Goal: Navigation & Orientation: Find specific page/section

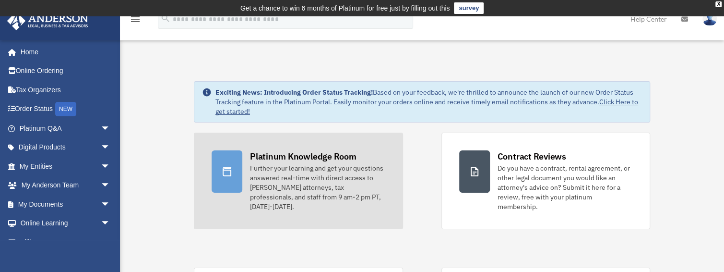
click at [318, 161] on div "Platinum Knowledge Room" at bounding box center [303, 156] width 107 height 12
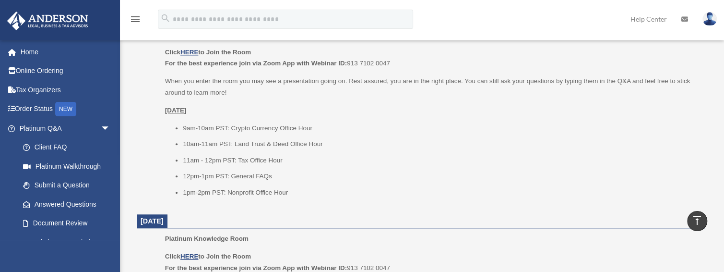
scroll to position [448, 0]
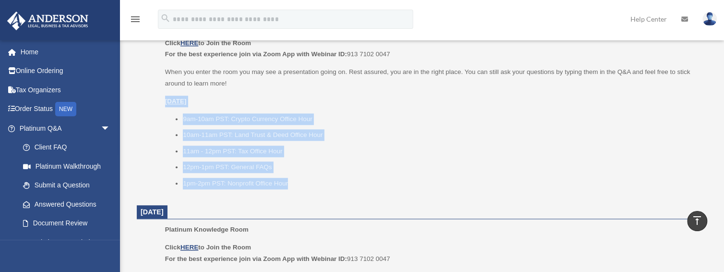
drag, startPoint x: 159, startPoint y: 99, endPoint x: 302, endPoint y: 178, distance: 163.5
click at [302, 178] on ul "Platinum Knowledge Room Click HERE to Join the Room For the best experience joi…" at bounding box center [420, 108] width 555 height 176
copy div "[DATE] 9am-10am PST: Crypto Currency Office Hour 10am-11am PST: Land Trust & De…"
click at [251, 92] on div "Click HERE to Join the Room For the best experience join via Zoom App with Webi…" at bounding box center [431, 112] width 533 height 151
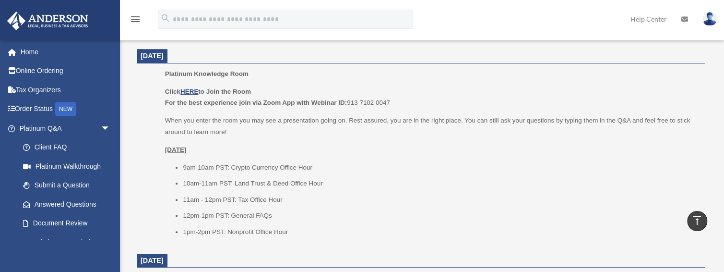
scroll to position [384, 0]
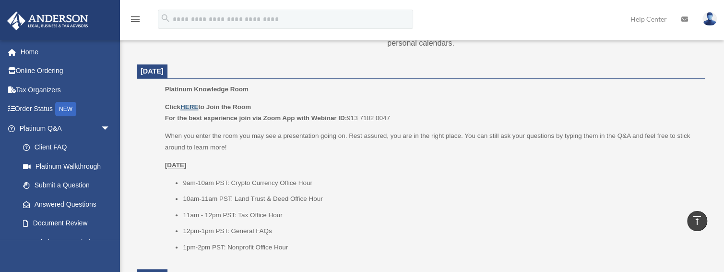
click at [196, 106] on u "HERE" at bounding box center [189, 106] width 18 height 7
